Goal: Navigation & Orientation: Find specific page/section

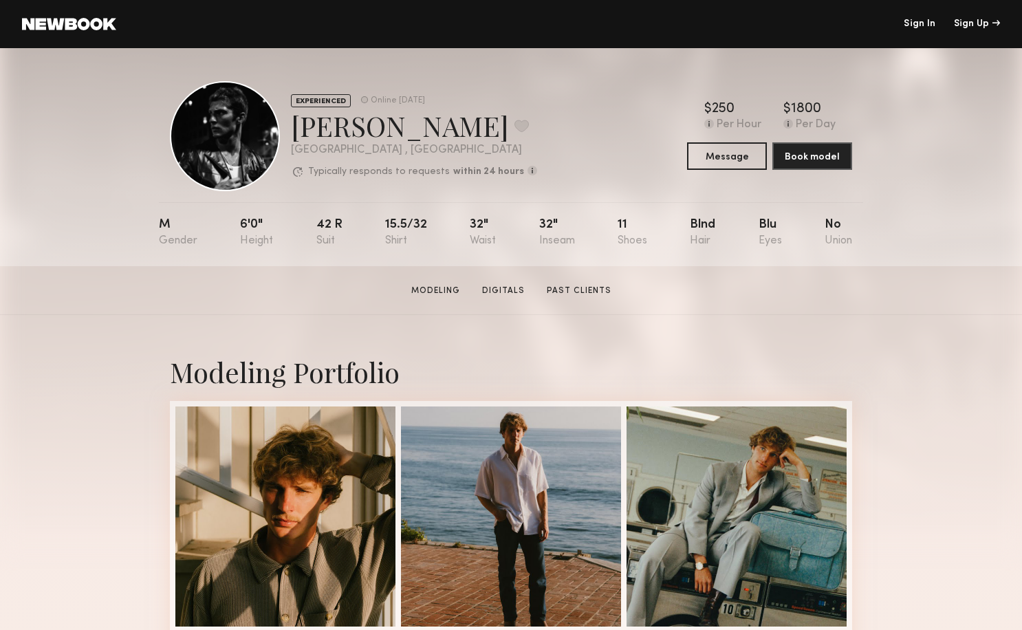
click at [379, 133] on div "Royce L. Favorite" at bounding box center [414, 125] width 246 height 36
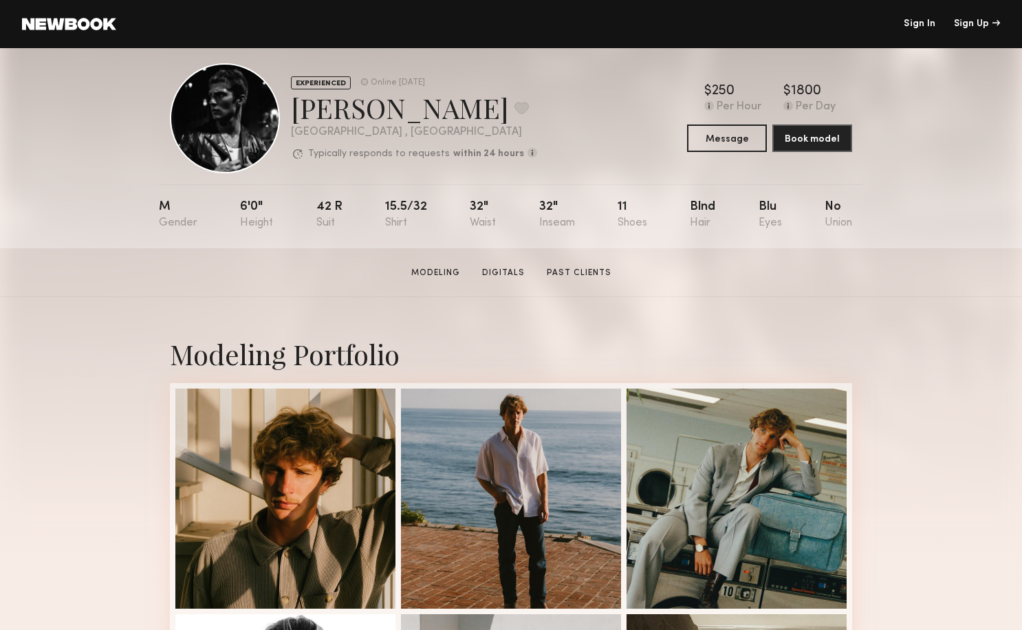
scroll to position [8, 0]
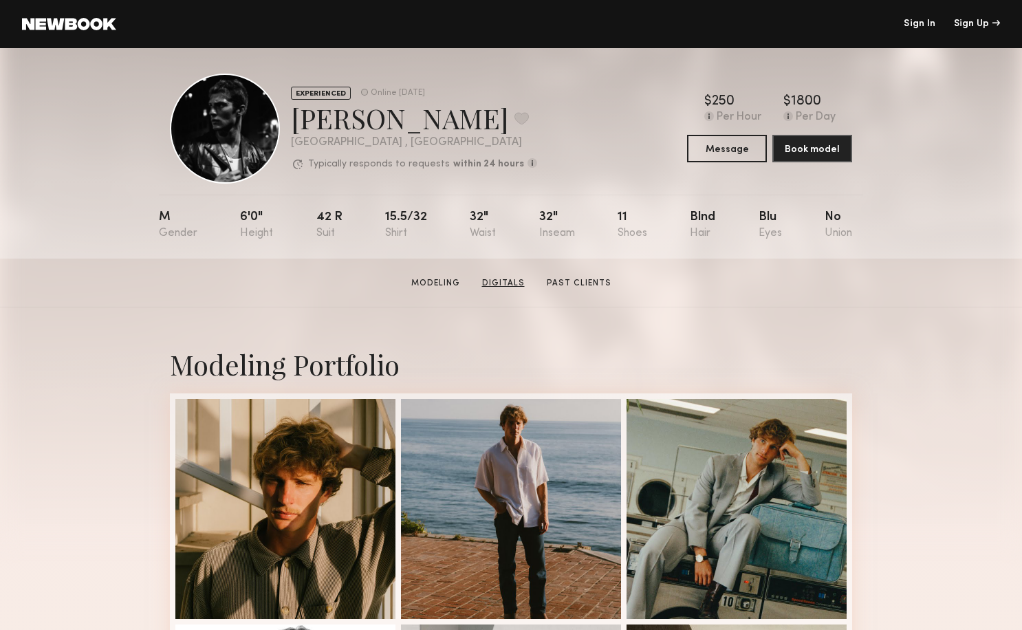
click at [513, 282] on link "Digitals" at bounding box center [504, 283] width 54 height 12
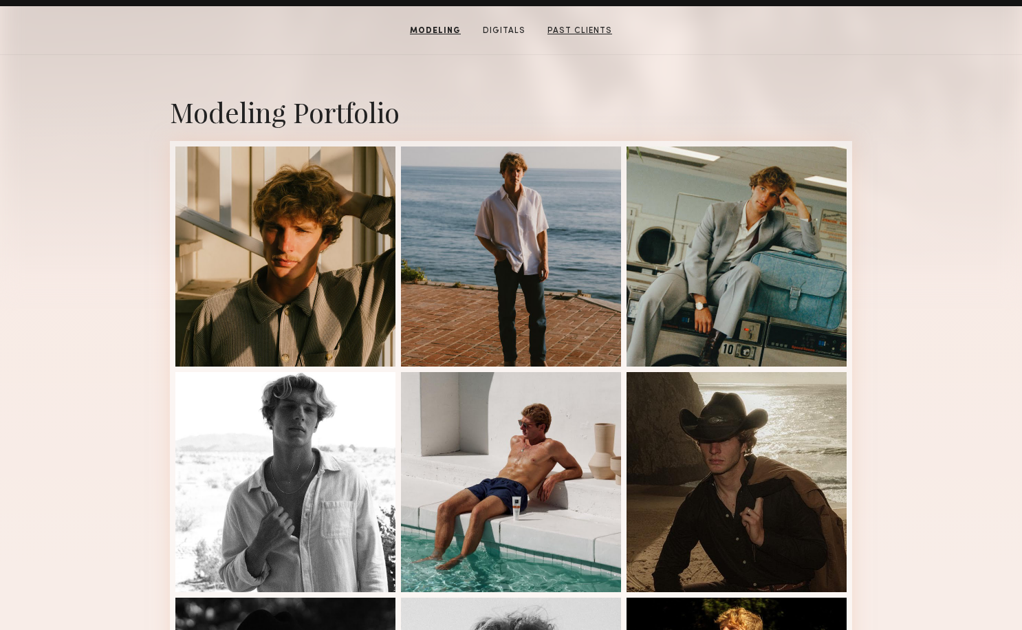
click at [590, 36] on link "Past Clients" at bounding box center [580, 31] width 76 height 12
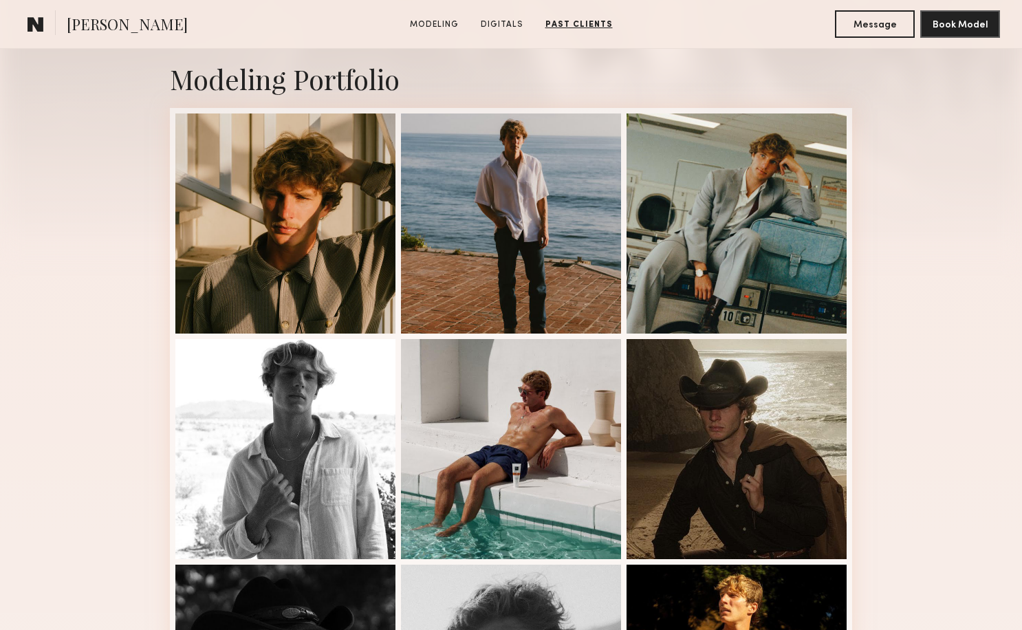
scroll to position [0, 0]
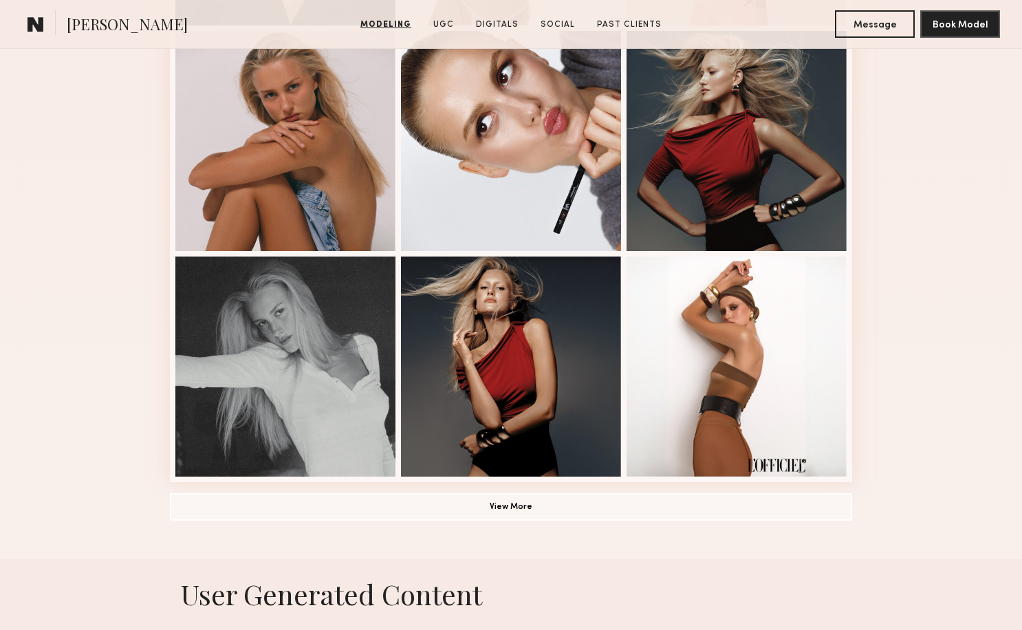
scroll to position [879, 0]
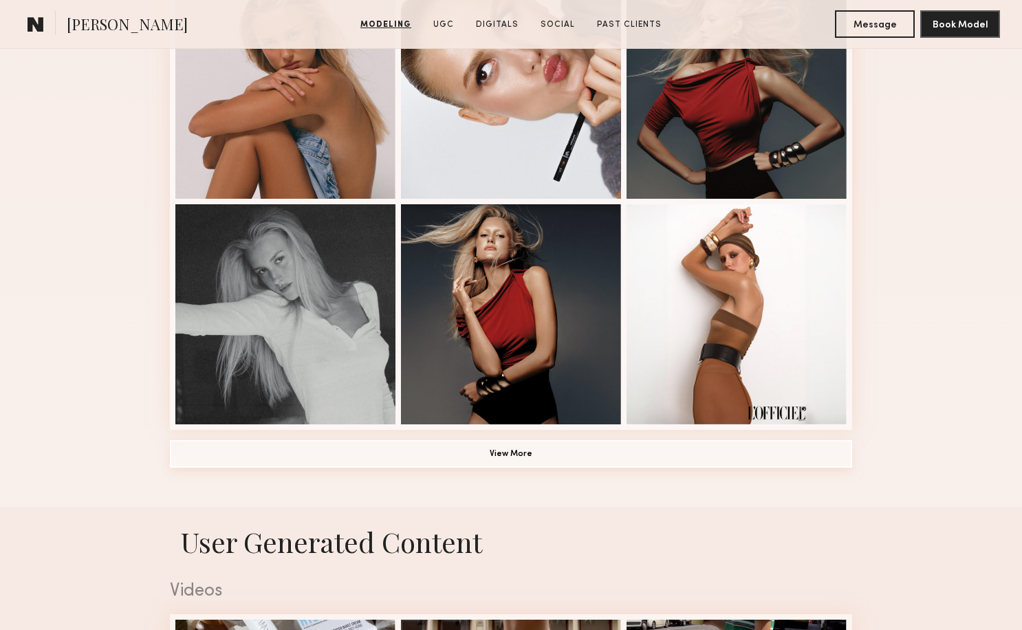
click at [410, 455] on button "View More" at bounding box center [511, 454] width 682 height 28
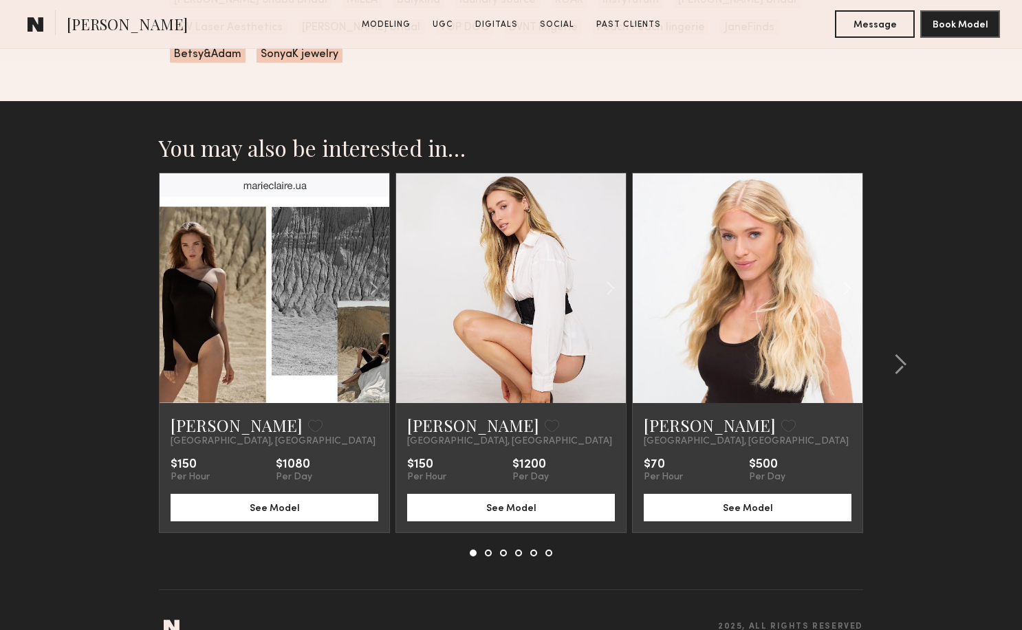
scroll to position [5108, 0]
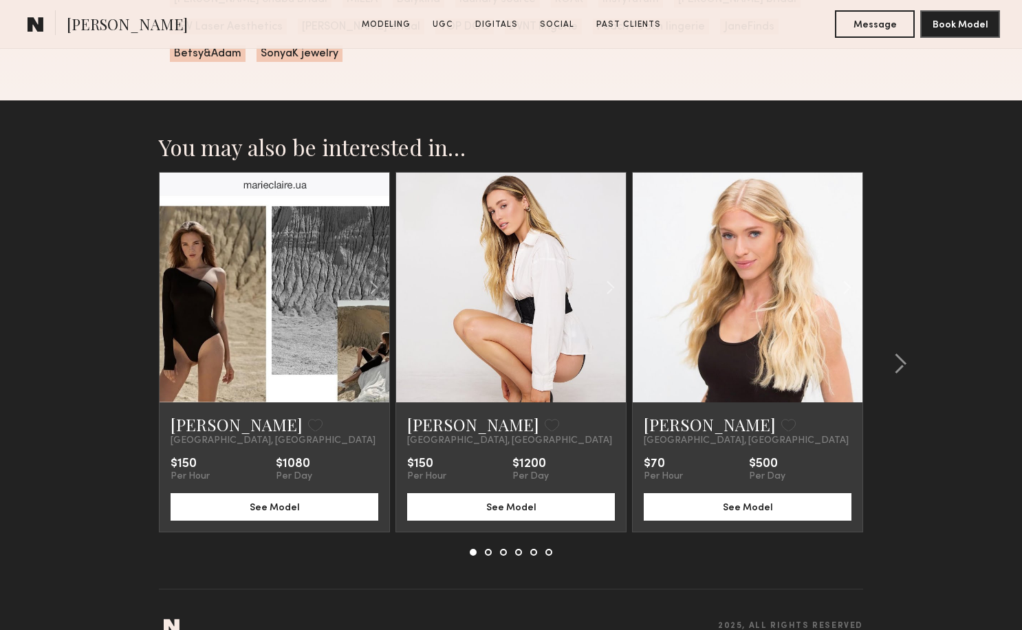
click at [40, 30] on common-icon at bounding box center [36, 24] width 17 height 18
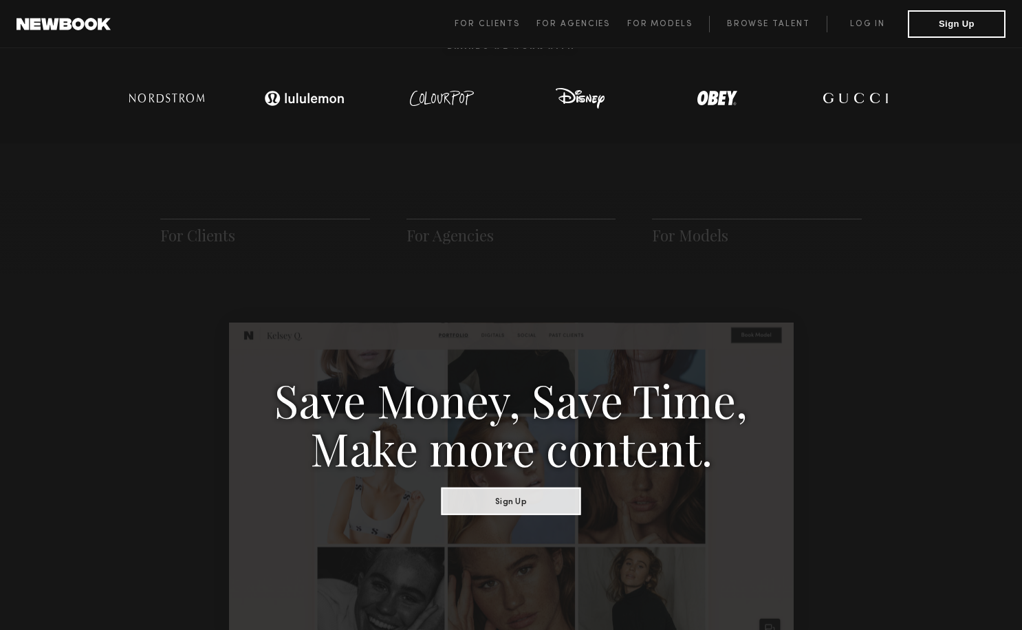
scroll to position [612, 0]
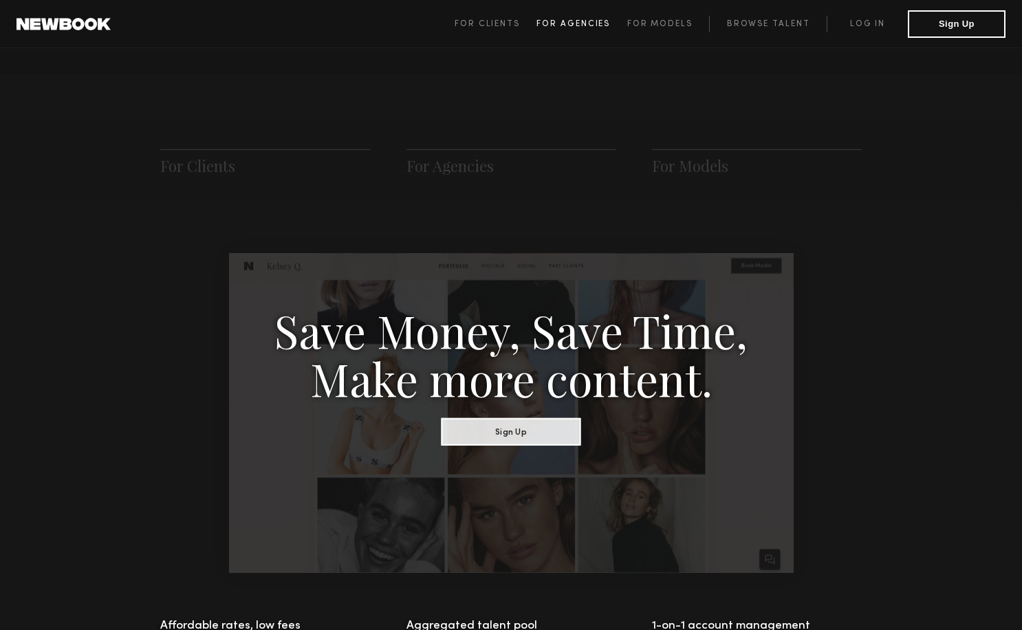
click at [604, 23] on span "For Agencies" at bounding box center [573, 24] width 74 height 8
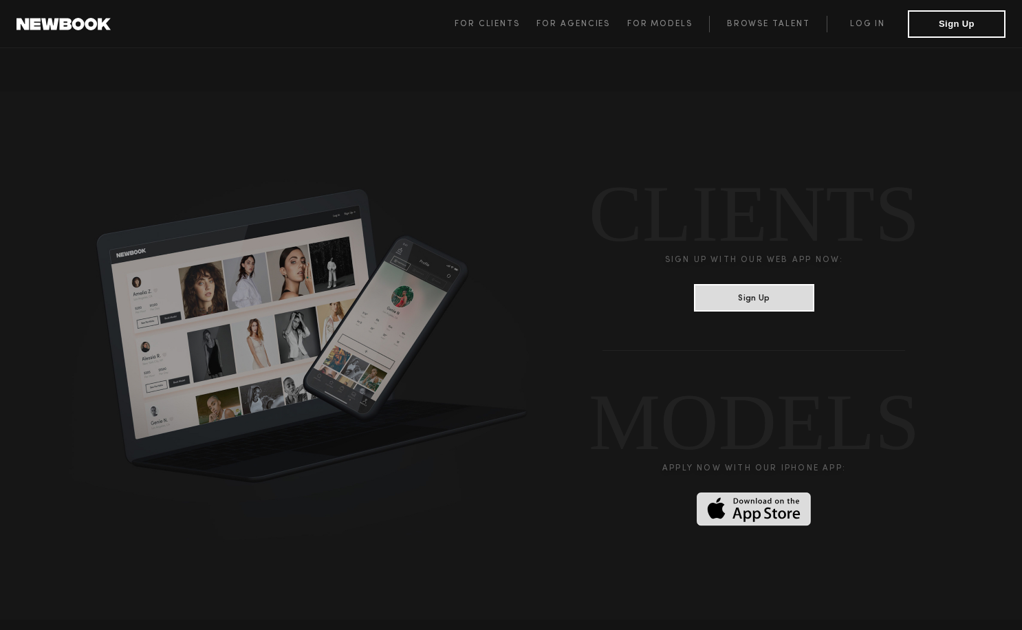
scroll to position [3361, 0]
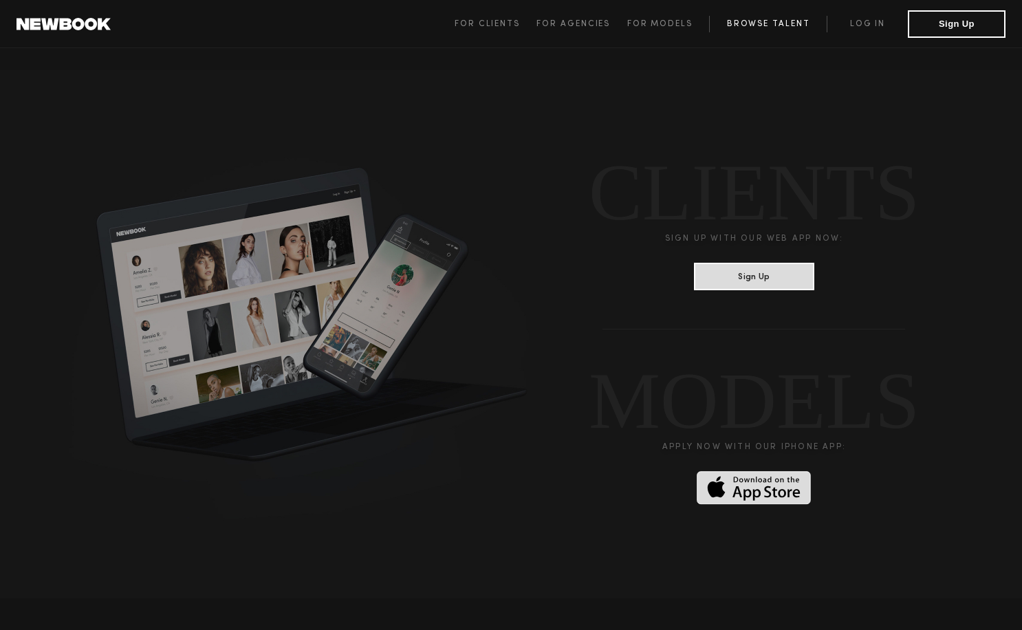
click at [755, 30] on link "Browse Talent" at bounding box center [768, 24] width 118 height 17
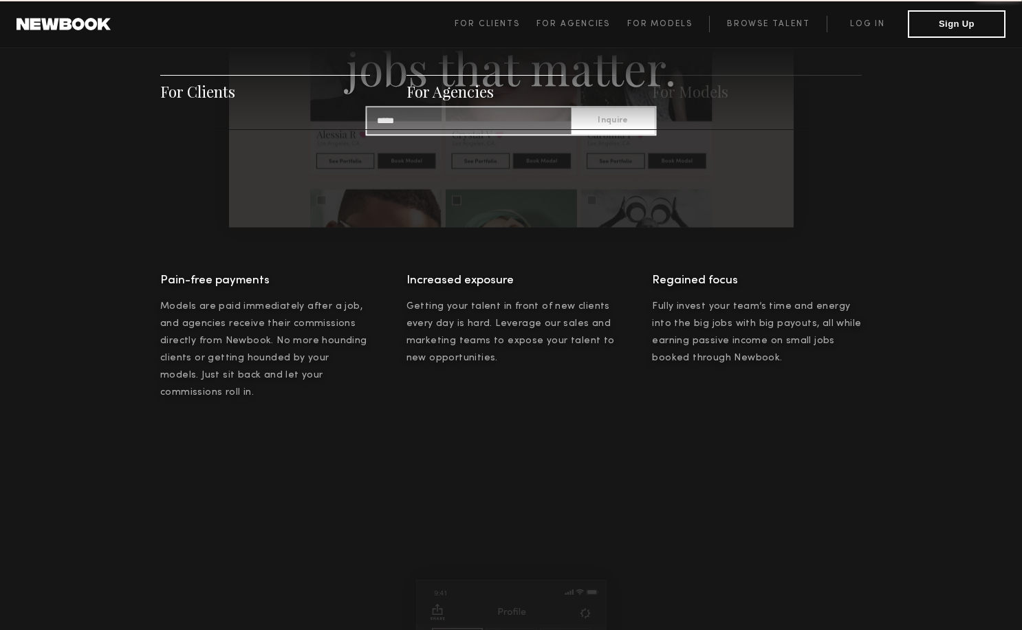
scroll to position [1325, 0]
